Goal: Download file/media

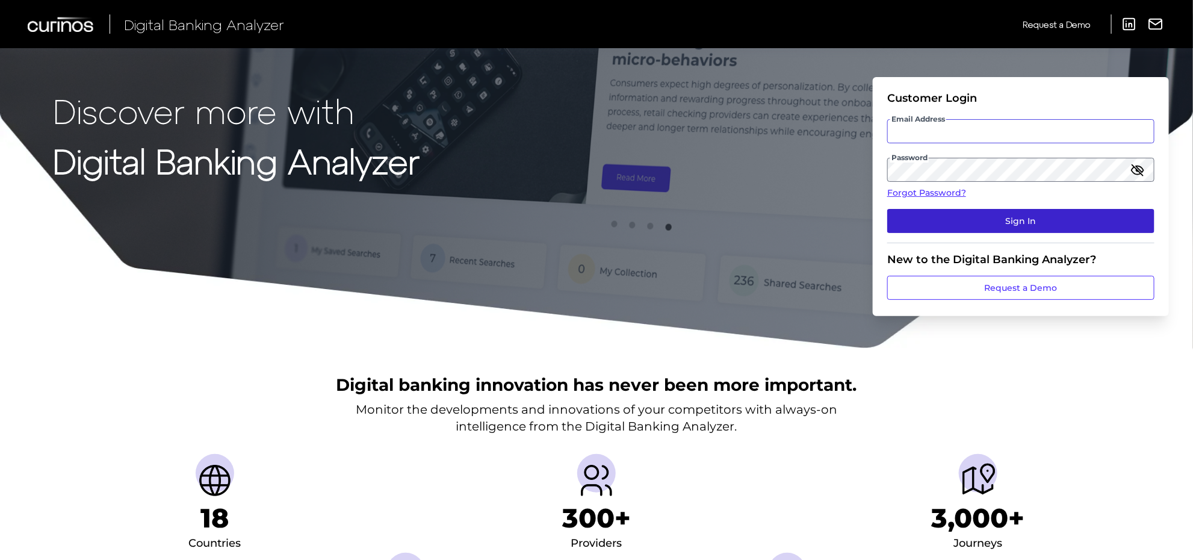
type input "[PERSON_NAME][EMAIL_ADDRESS][PERSON_NAME][DOMAIN_NAME]"
click at [973, 220] on button "Sign In" at bounding box center [1020, 221] width 267 height 24
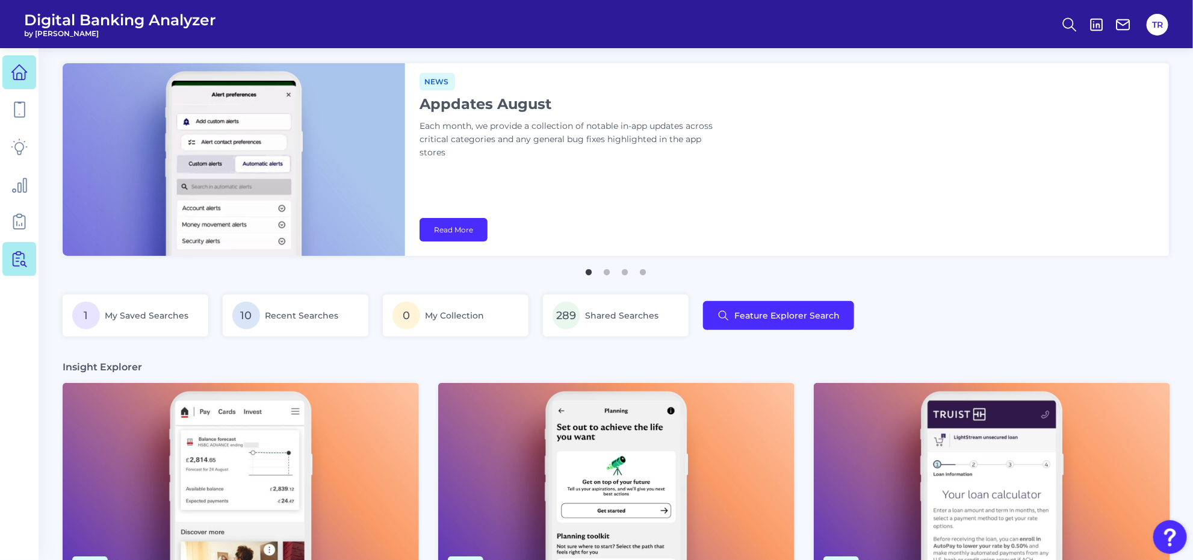
click at [24, 264] on icon at bounding box center [21, 259] width 10 height 15
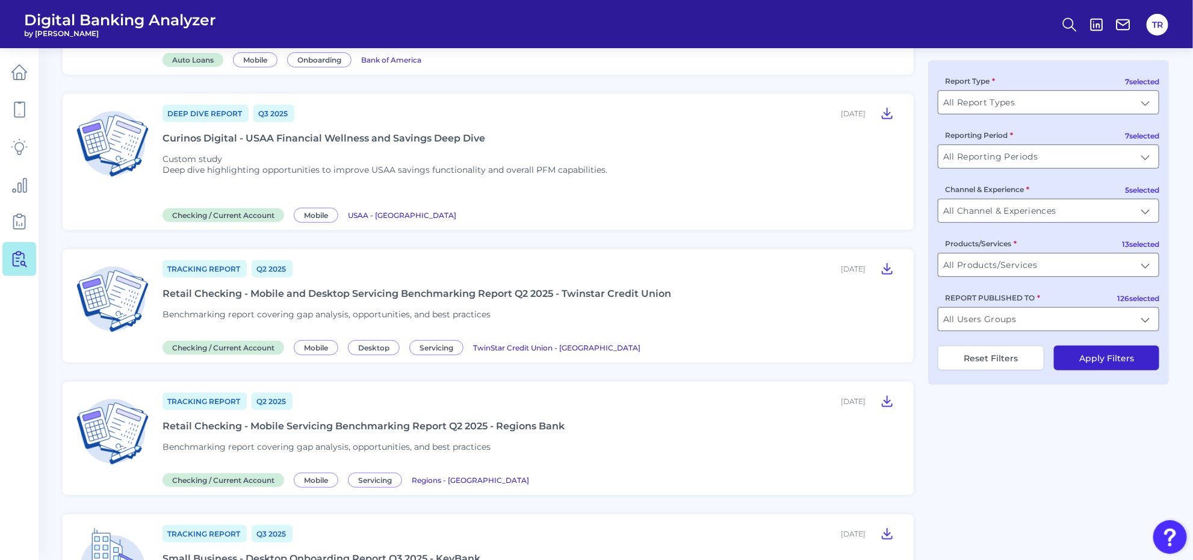
scroll to position [301, 0]
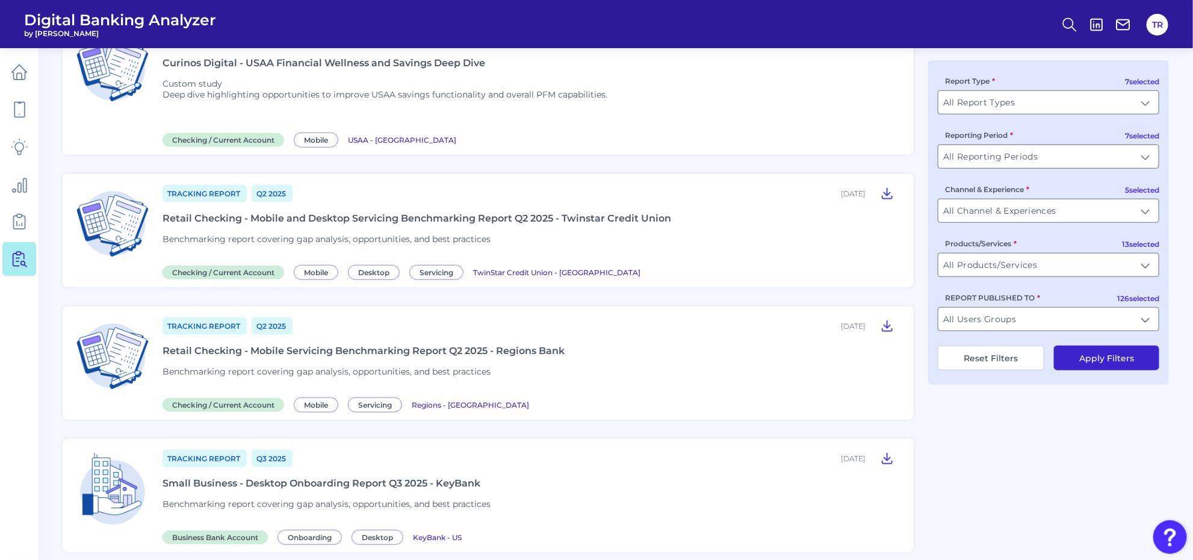
click at [473, 353] on div "Tracking Report Q2 [DATE], 2025 Retail Checking - Mobile Servicing Benchmarking…" at bounding box center [531, 363] width 737 height 94
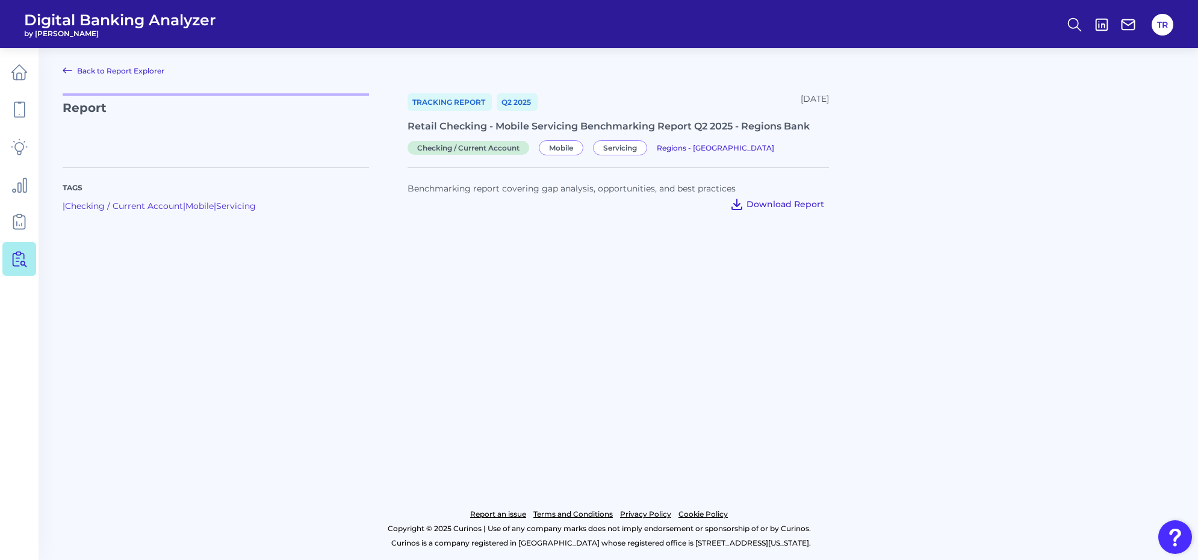
click at [765, 209] on button "Download Report" at bounding box center [777, 203] width 104 height 19
